Goal: Task Accomplishment & Management: Complete application form

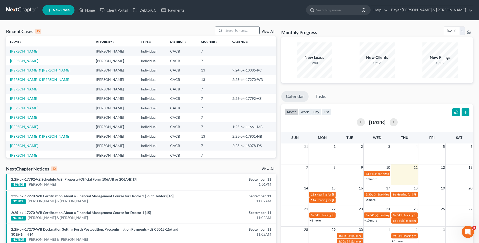
click at [227, 29] on input "search" at bounding box center [241, 30] width 35 height 7
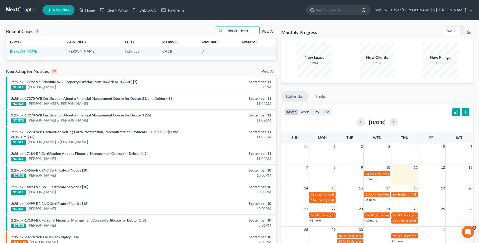
type input "[PERSON_NAME]"
click at [27, 52] on link "[PERSON_NAME]" at bounding box center [24, 51] width 28 height 4
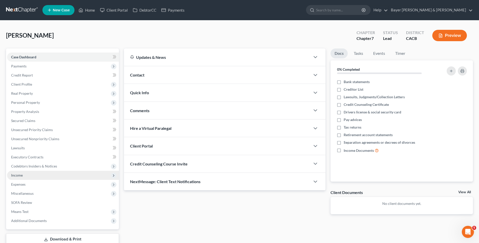
click at [50, 175] on span "Income" at bounding box center [63, 175] width 112 height 9
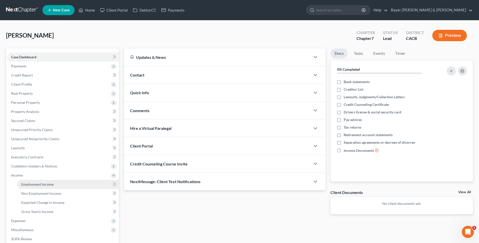
click at [50, 185] on span "Employment Income" at bounding box center [37, 184] width 32 height 4
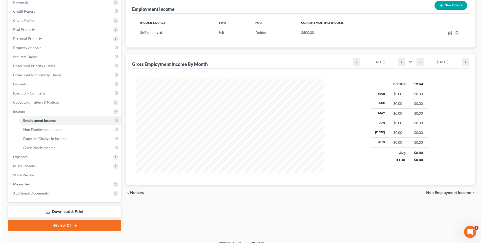
scroll to position [71, 0]
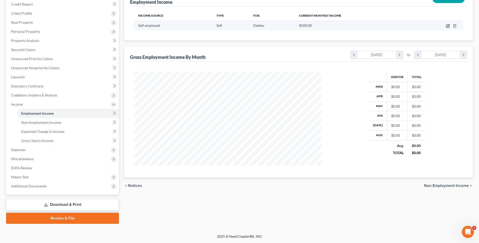
click at [447, 27] on icon "button" at bounding box center [448, 26] width 4 height 4
select select "1"
select select "0"
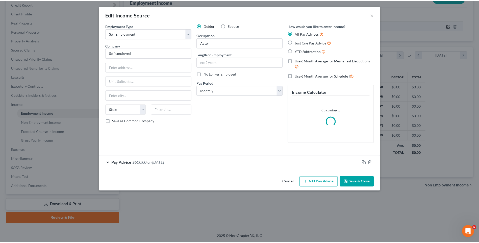
scroll to position [94, 199]
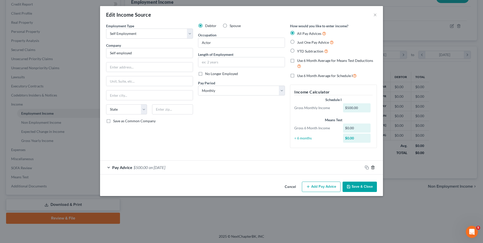
click at [373, 168] on line "button" at bounding box center [373, 167] width 0 height 1
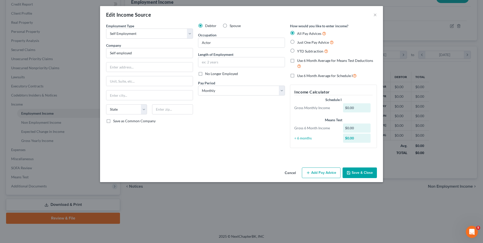
click at [256, 141] on div "Debtor Spouse Occupation Actor Length of Employment No Longer Employed Pay Peri…" at bounding box center [241, 87] width 92 height 129
click at [375, 14] on button "×" at bounding box center [375, 15] width 4 height 6
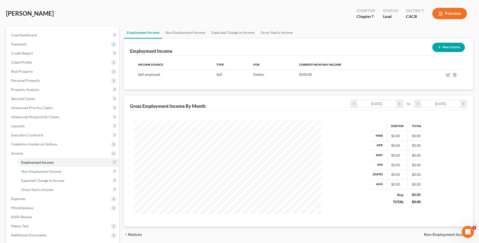
scroll to position [0, 0]
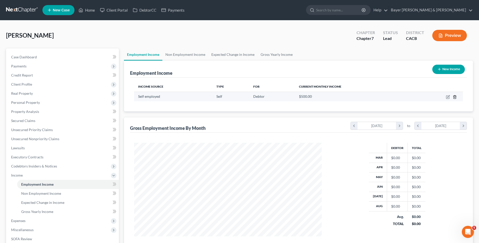
click at [455, 95] on icon "button" at bounding box center [454, 96] width 2 height 3
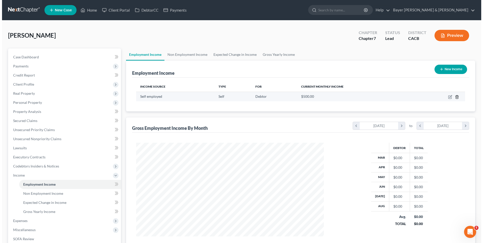
scroll to position [94, 199]
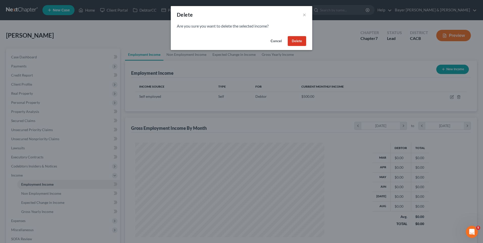
click at [305, 41] on button "Delete" at bounding box center [297, 41] width 18 height 10
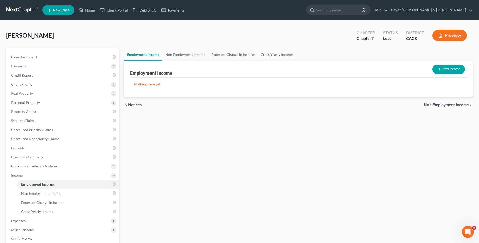
click at [448, 105] on span "Non Employment Income" at bounding box center [446, 105] width 45 height 4
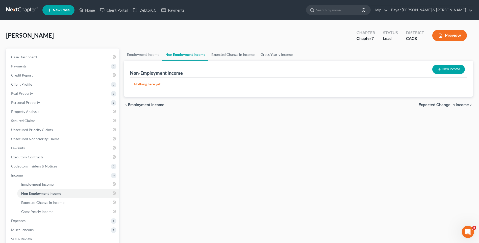
click at [446, 69] on button "New Income" at bounding box center [448, 69] width 33 height 9
select select "0"
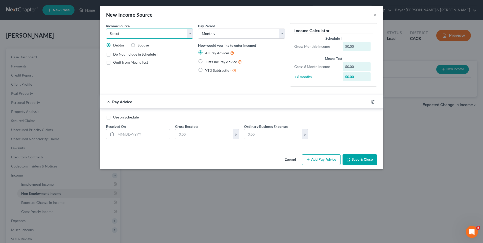
click at [133, 31] on select "Select Unemployment Disability (from employer) Pension Retirement Social Securi…" at bounding box center [149, 34] width 87 height 10
click at [376, 15] on button "×" at bounding box center [375, 15] width 4 height 6
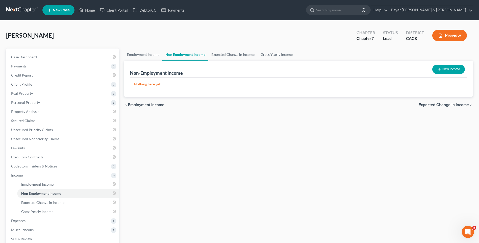
click at [156, 103] on span "Employment Income" at bounding box center [146, 105] width 36 height 4
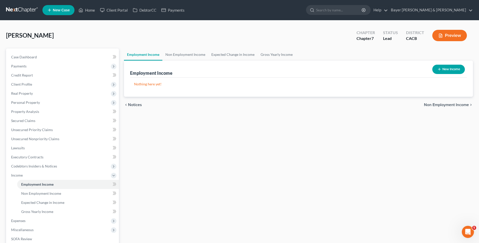
click at [447, 67] on button "New Income" at bounding box center [448, 69] width 33 height 9
select select "0"
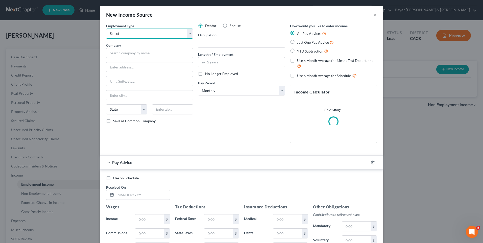
click at [122, 34] on select "Select Full or [DEMOGRAPHIC_DATA] Employment Self Employment" at bounding box center [149, 34] width 87 height 10
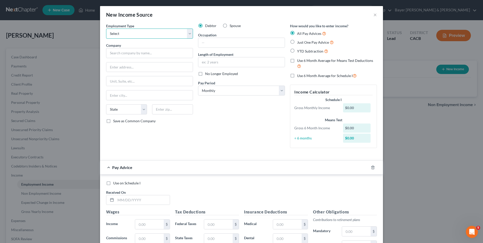
select select "1"
click at [106, 29] on select "Select Full or [DEMOGRAPHIC_DATA] Employment Self Employment" at bounding box center [149, 34] width 87 height 10
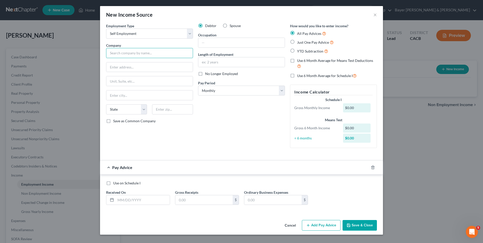
click at [127, 54] on input "text" at bounding box center [149, 53] width 87 height 10
type input "IHHS"
click at [230, 45] on input "text" at bounding box center [241, 43] width 86 height 10
drag, startPoint x: 219, startPoint y: 45, endPoint x: 196, endPoint y: 41, distance: 23.8
click at [196, 41] on div "Debtor Spouse Occupation Caretaker Length of Employment No Longer Employed Pay …" at bounding box center [241, 87] width 92 height 129
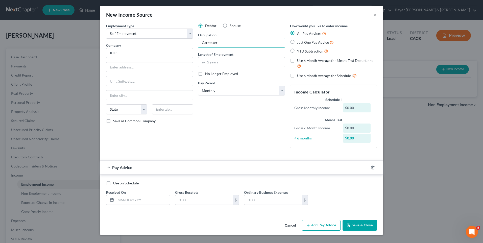
type input "Caretaker"
click at [217, 105] on div "Debtor Spouse Occupation Caretaker Length of Employment No Longer Employed Pay …" at bounding box center [241, 87] width 92 height 129
click at [297, 42] on label "Just One Pay Advice" at bounding box center [315, 42] width 37 height 6
click at [299, 42] on input "Just One Pay Advice" at bounding box center [300, 40] width 3 height 3
radio input "true"
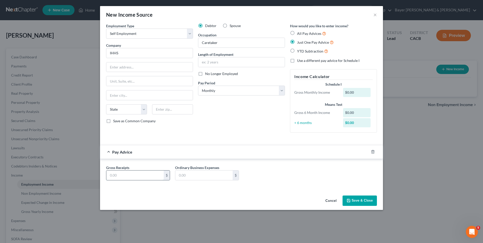
click at [124, 175] on input "text" at bounding box center [134, 175] width 57 height 10
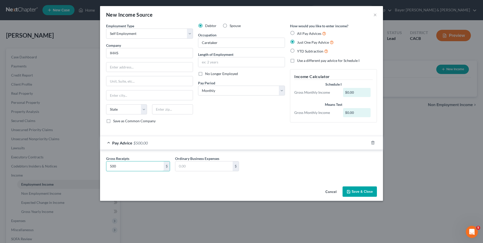
type input "500"
click at [356, 188] on button "Save & Close" at bounding box center [359, 191] width 34 height 11
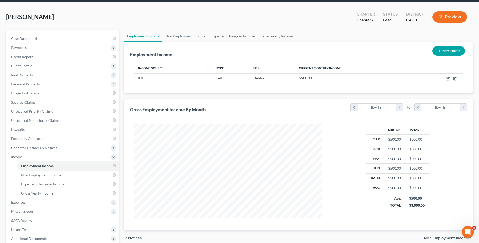
scroll to position [71, 0]
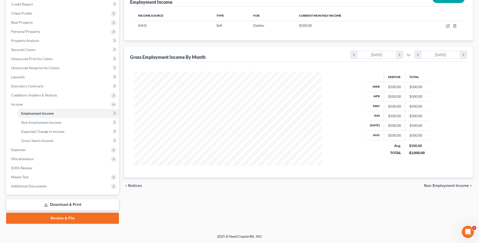
click at [438, 186] on span "Non Employment Income" at bounding box center [446, 186] width 45 height 4
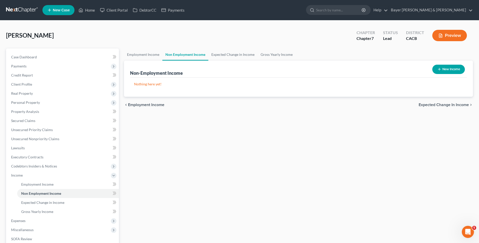
click at [446, 68] on button "New Income" at bounding box center [448, 69] width 33 height 9
select select "0"
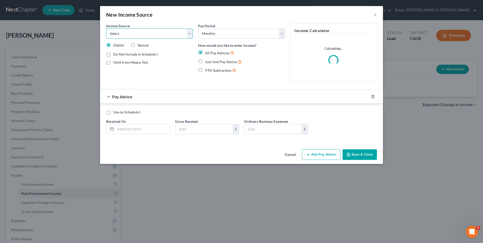
click at [122, 33] on select "Select Unemployment Disability (from employer) Pension Retirement Social Securi…" at bounding box center [149, 34] width 87 height 10
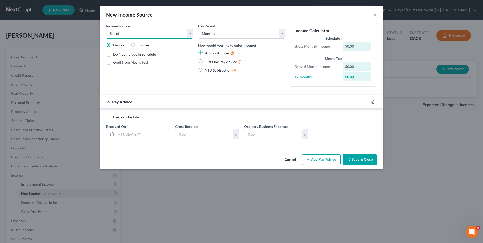
select select "13"
click at [106, 29] on select "Select Unemployment Disability (from employer) Pension Retirement Social Securi…" at bounding box center [149, 34] width 87 height 10
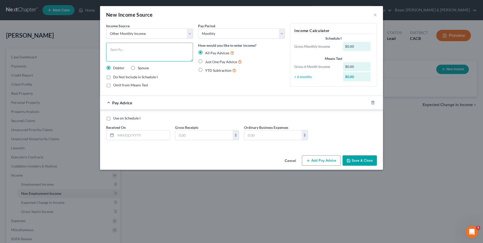
click at [131, 50] on textarea at bounding box center [149, 52] width 87 height 19
type textarea "Residuals-est."
click at [205, 61] on label "Just One Pay Advice" at bounding box center [223, 62] width 37 height 6
click at [207, 61] on input "Just One Pay Advice" at bounding box center [208, 60] width 3 height 3
radio input "true"
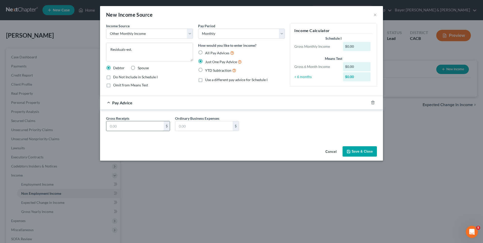
click at [134, 128] on input "text" at bounding box center [134, 126] width 57 height 10
type input "100"
click at [112, 50] on textarea "Residuals-est." at bounding box center [149, 52] width 87 height 19
click at [112, 48] on textarea "RActing residuals-est." at bounding box center [149, 52] width 87 height 19
click at [142, 57] on textarea "Acting residuals-est." at bounding box center [149, 52] width 87 height 19
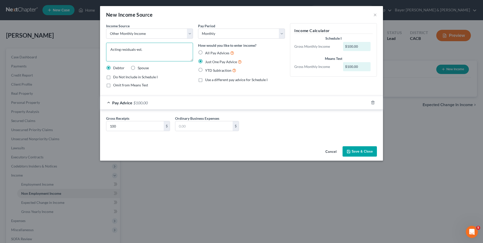
type textarea "Acting residuals-est."
click at [365, 152] on button "Save & Close" at bounding box center [359, 151] width 34 height 11
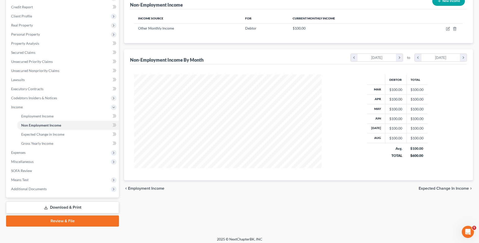
scroll to position [71, 0]
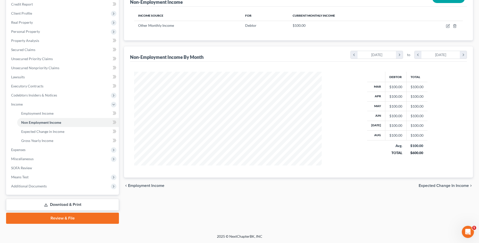
click at [459, 185] on span "Expected Change in Income" at bounding box center [444, 186] width 50 height 4
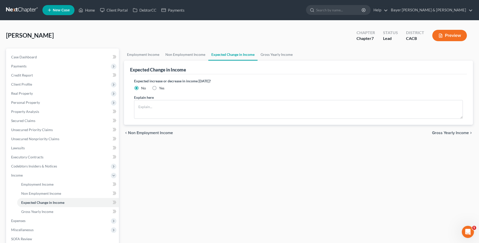
click at [159, 88] on label "Yes" at bounding box center [161, 88] width 5 height 5
click at [161, 88] on input "Yes" at bounding box center [162, 87] width 3 height 3
radio input "true"
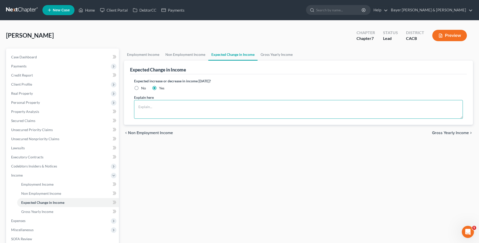
click at [147, 104] on textarea at bounding box center [298, 109] width 329 height 19
type textarea "Debtor hopes to pick up more acting work."
click at [446, 132] on span "Gross Yearly Income" at bounding box center [450, 133] width 37 height 4
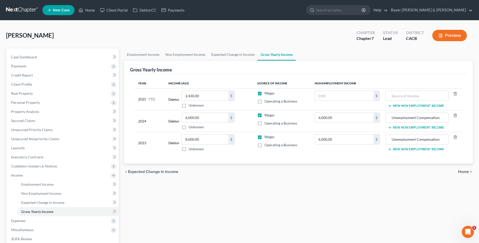
click at [465, 170] on span "Home" at bounding box center [463, 172] width 11 height 4
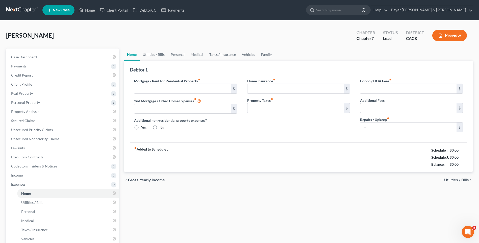
type input "0.00"
radio input "true"
type input "0.00"
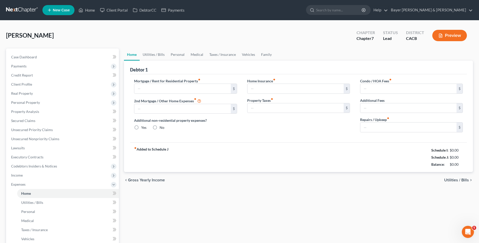
type input "0.00"
click at [456, 180] on span "Utilities / Bills" at bounding box center [456, 180] width 25 height 4
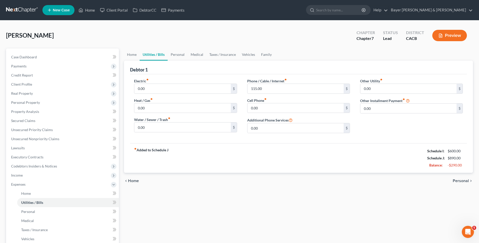
click at [456, 180] on span "Personal" at bounding box center [461, 181] width 16 height 4
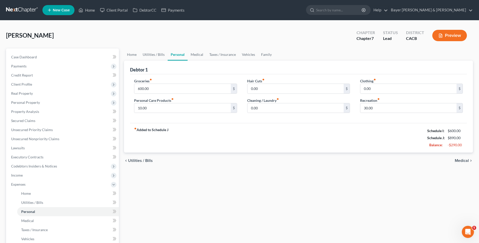
click at [463, 161] on span "Medical" at bounding box center [462, 161] width 14 height 4
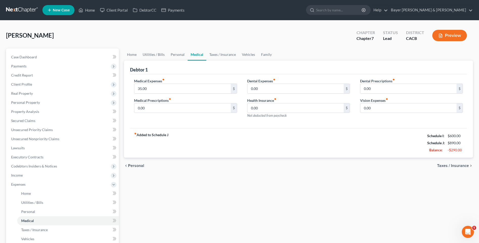
click at [459, 165] on span "Taxes / Insurance" at bounding box center [453, 166] width 32 height 4
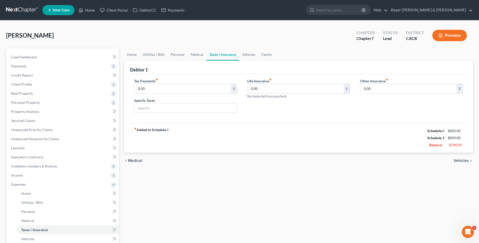
click at [459, 162] on span "Vehicles" at bounding box center [460, 161] width 15 height 4
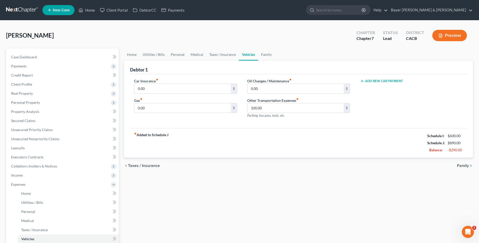
click at [464, 165] on span "Family" at bounding box center [463, 166] width 12 height 4
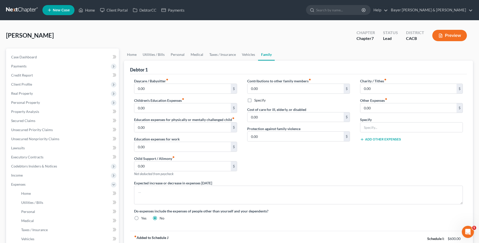
click at [447, 36] on button "Preview" at bounding box center [449, 35] width 35 height 11
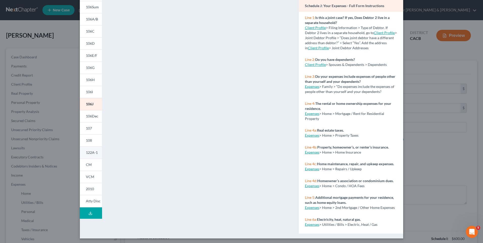
scroll to position [42, 0]
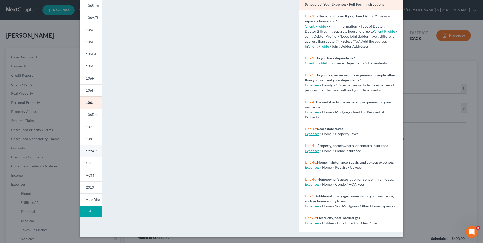
click at [94, 150] on span "122A-1" at bounding box center [92, 151] width 12 height 4
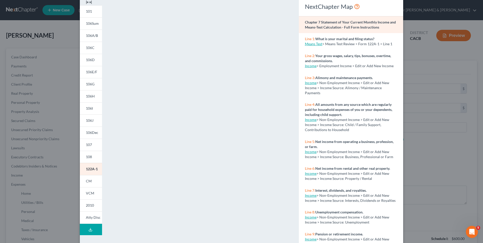
scroll to position [0, 0]
